Goal: Task Accomplishment & Management: Manage account settings

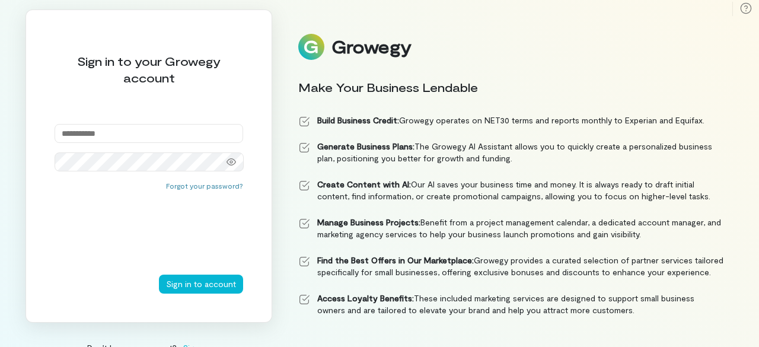
click at [208, 131] on input "email" at bounding box center [149, 133] width 189 height 19
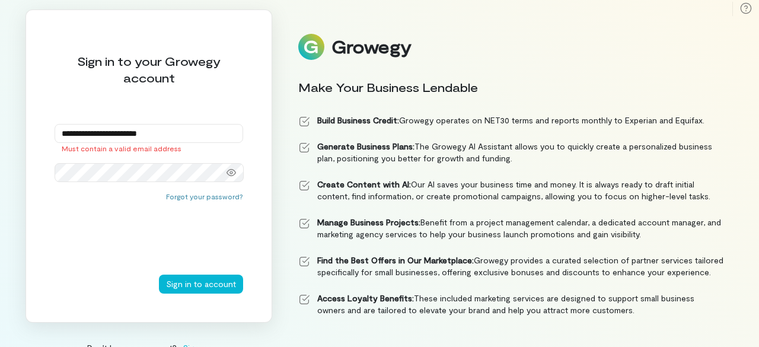
click at [159, 275] on button "Sign in to account" at bounding box center [201, 284] width 84 height 19
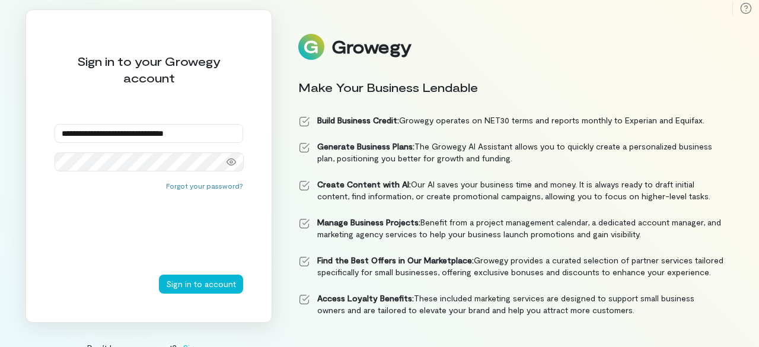
type input "**********"
click at [159, 275] on button "Sign in to account" at bounding box center [201, 284] width 84 height 19
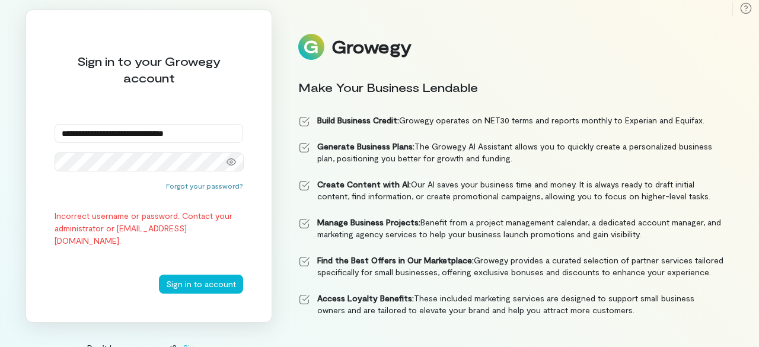
click at [159, 275] on button "Sign in to account" at bounding box center [201, 284] width 84 height 19
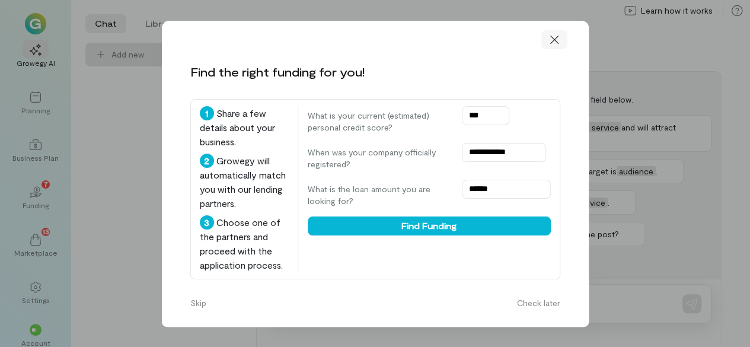
click at [552, 36] on icon at bounding box center [555, 40] width 12 height 12
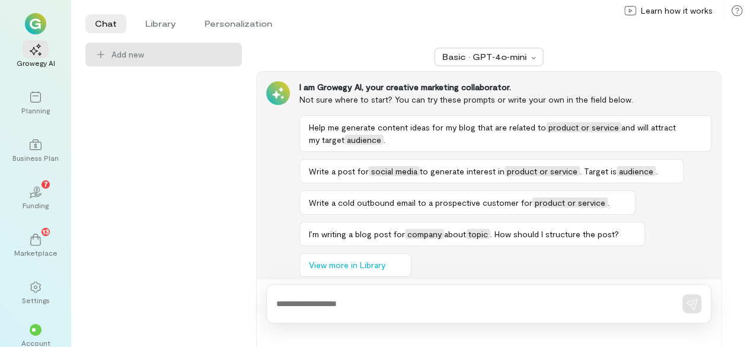
scroll to position [9, 0]
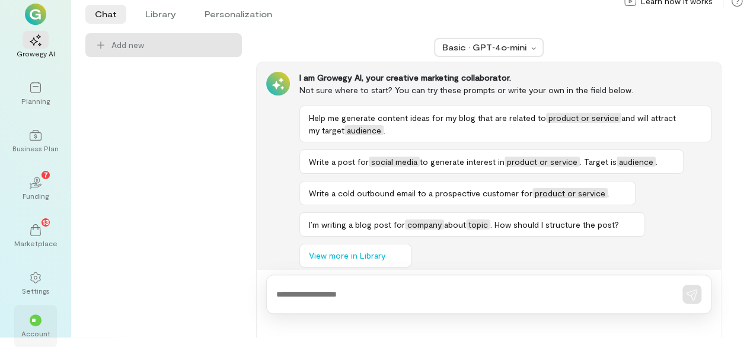
click at [36, 319] on span "**" at bounding box center [35, 320] width 8 height 7
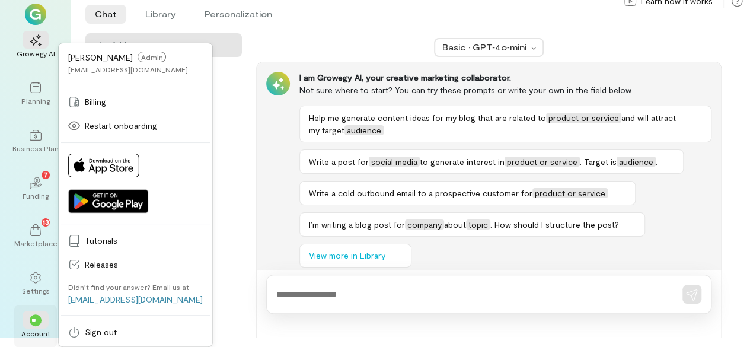
click at [34, 288] on div "Settings" at bounding box center [36, 290] width 28 height 9
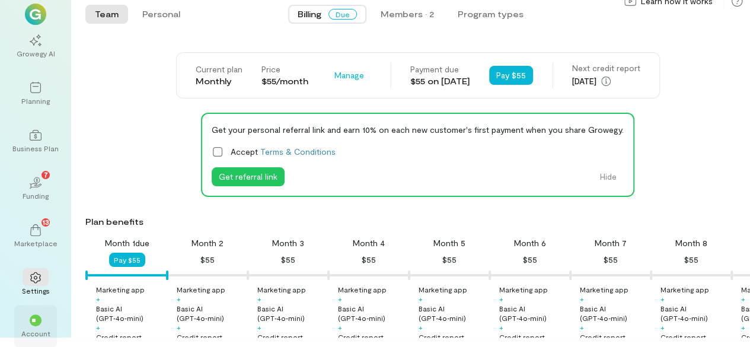
click at [44, 330] on div "Account" at bounding box center [35, 333] width 29 height 9
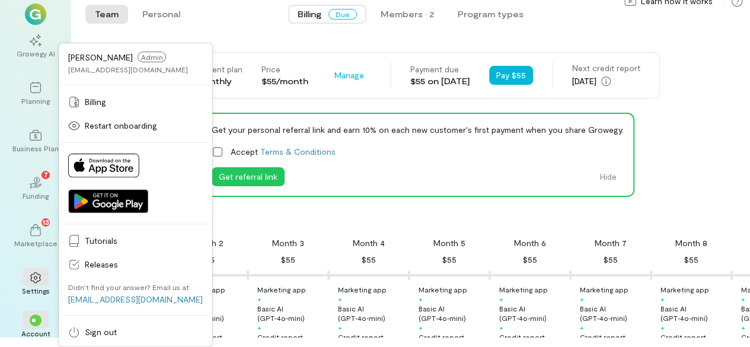
click at [242, 243] on div "Month 2 $55" at bounding box center [207, 252] width 81 height 30
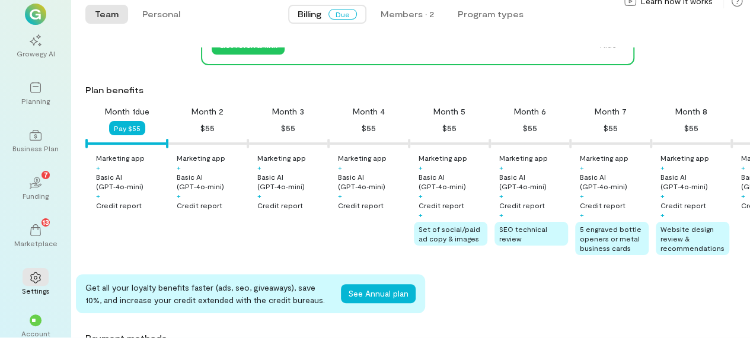
scroll to position [133, 0]
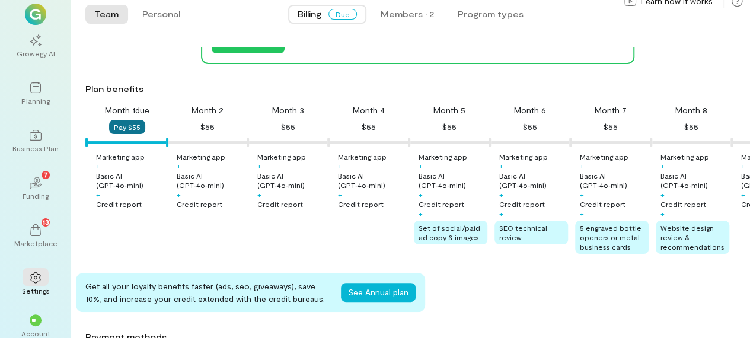
click at [129, 130] on button "Pay $55" at bounding box center [127, 127] width 36 height 14
